Goal: Find contact information: Find contact information

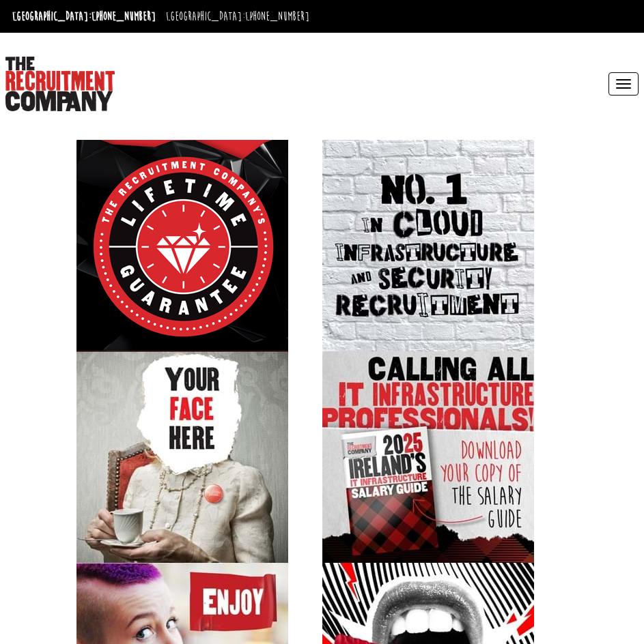
click at [608, 81] on div "Toggle navigation Why Us Why contract through us? News & Blog Specialist Recrui…" at bounding box center [483, 83] width 322 height 75
click at [613, 81] on button "Toggle navigation" at bounding box center [623, 83] width 30 height 23
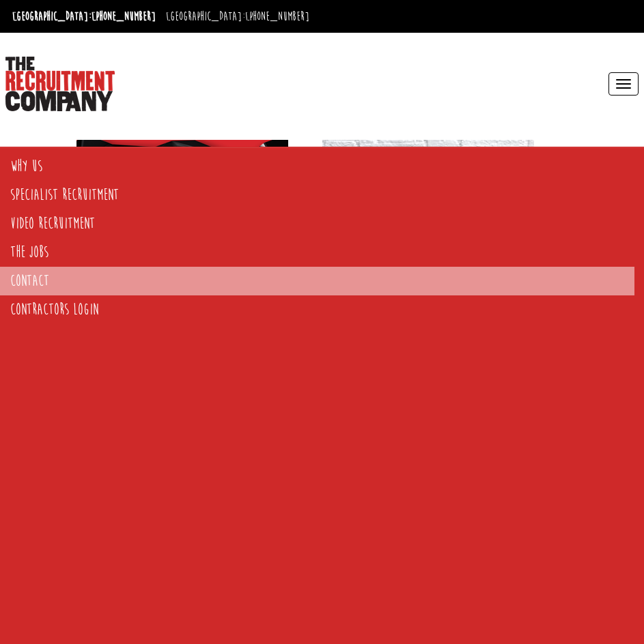
click at [38, 281] on link "Contact" at bounding box center [317, 281] width 634 height 29
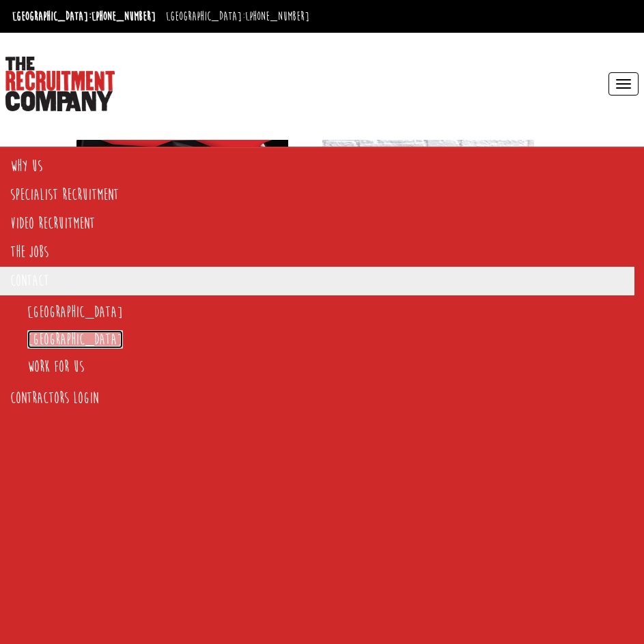
click at [50, 338] on link "[GEOGRAPHIC_DATA]" at bounding box center [75, 339] width 96 height 18
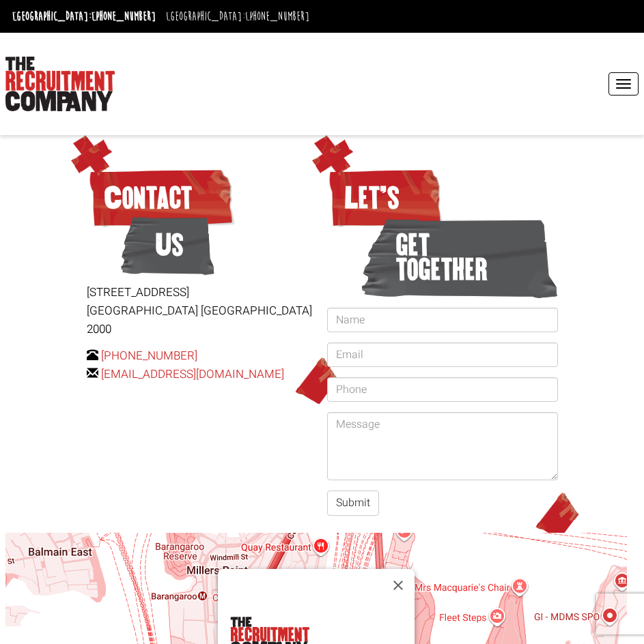
drag, startPoint x: 289, startPoint y: 356, endPoint x: 101, endPoint y: 370, distance: 188.9
click at [101, 370] on div "Contact Us Level 15, 1 Castlereagh Street Sydney NSW 2000 +61 2 8346 6700 hello…" at bounding box center [201, 270] width 241 height 242
copy link "[EMAIL_ADDRESS][DOMAIN_NAME]"
